Goal: Check status: Check status

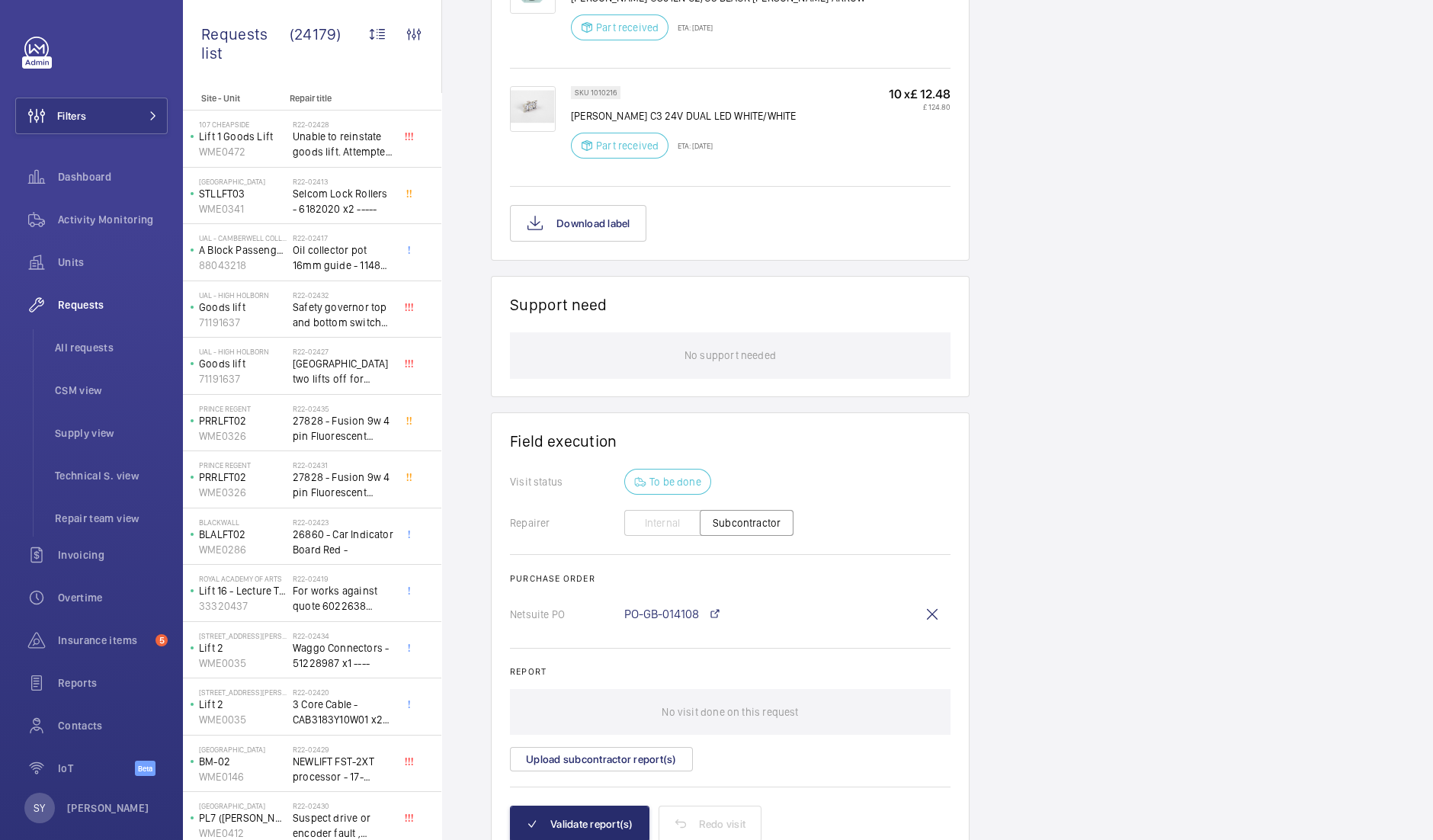
scroll to position [1412, 0]
